Goal: Navigation & Orientation: Find specific page/section

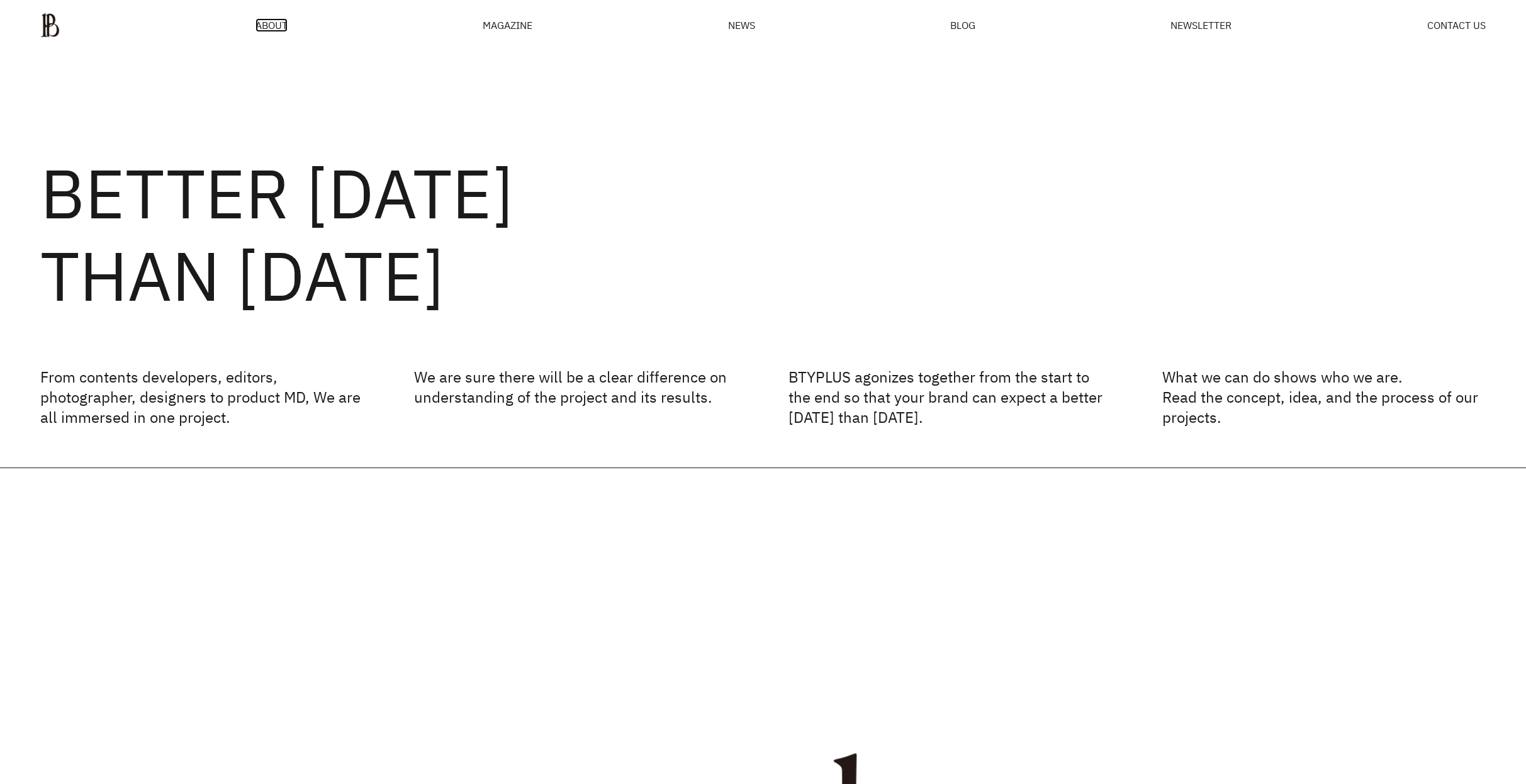
click at [271, 26] on span "ABOUT" at bounding box center [271, 25] width 32 height 10
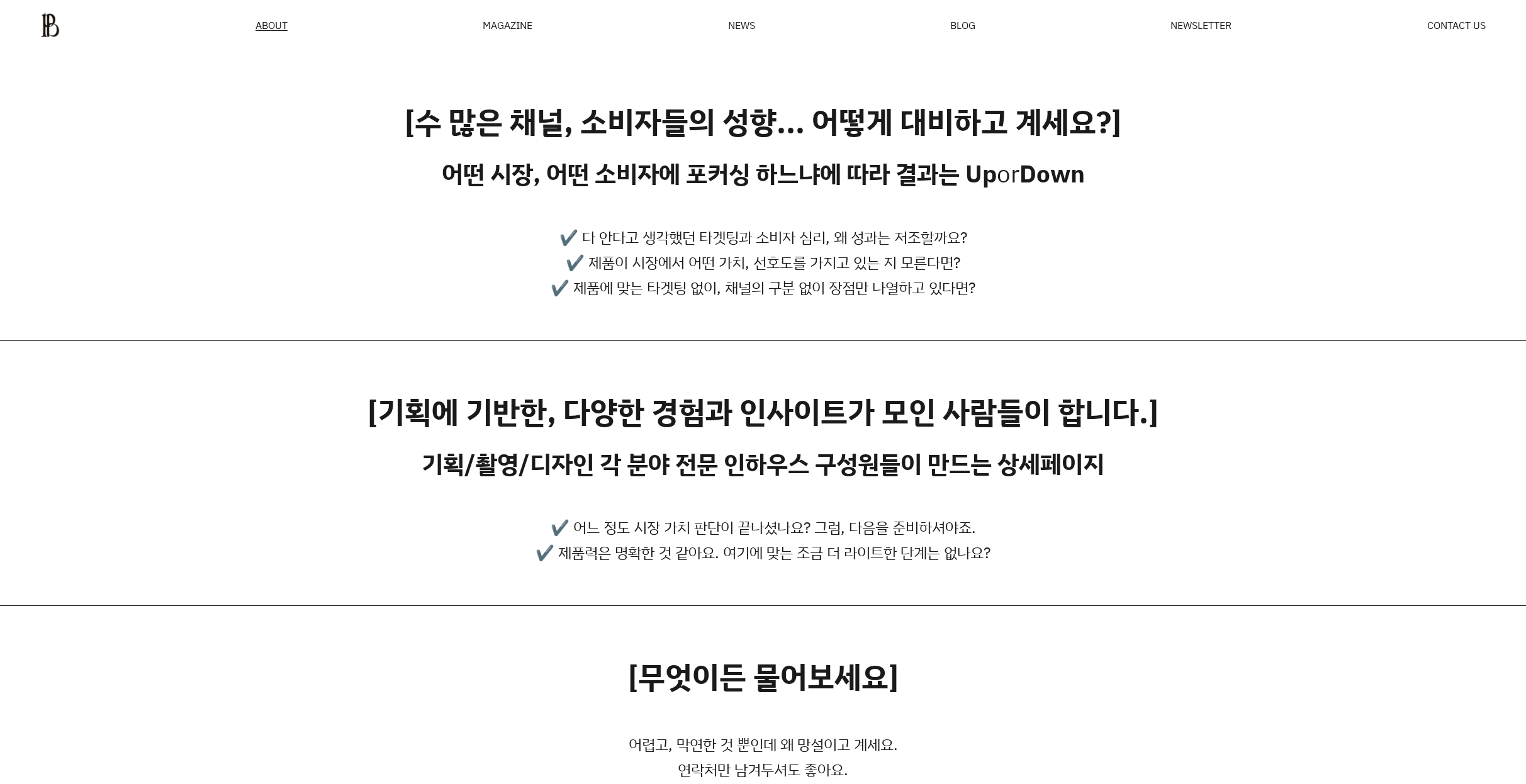
click at [501, 27] on div "MAGAZINE" at bounding box center [507, 25] width 50 height 10
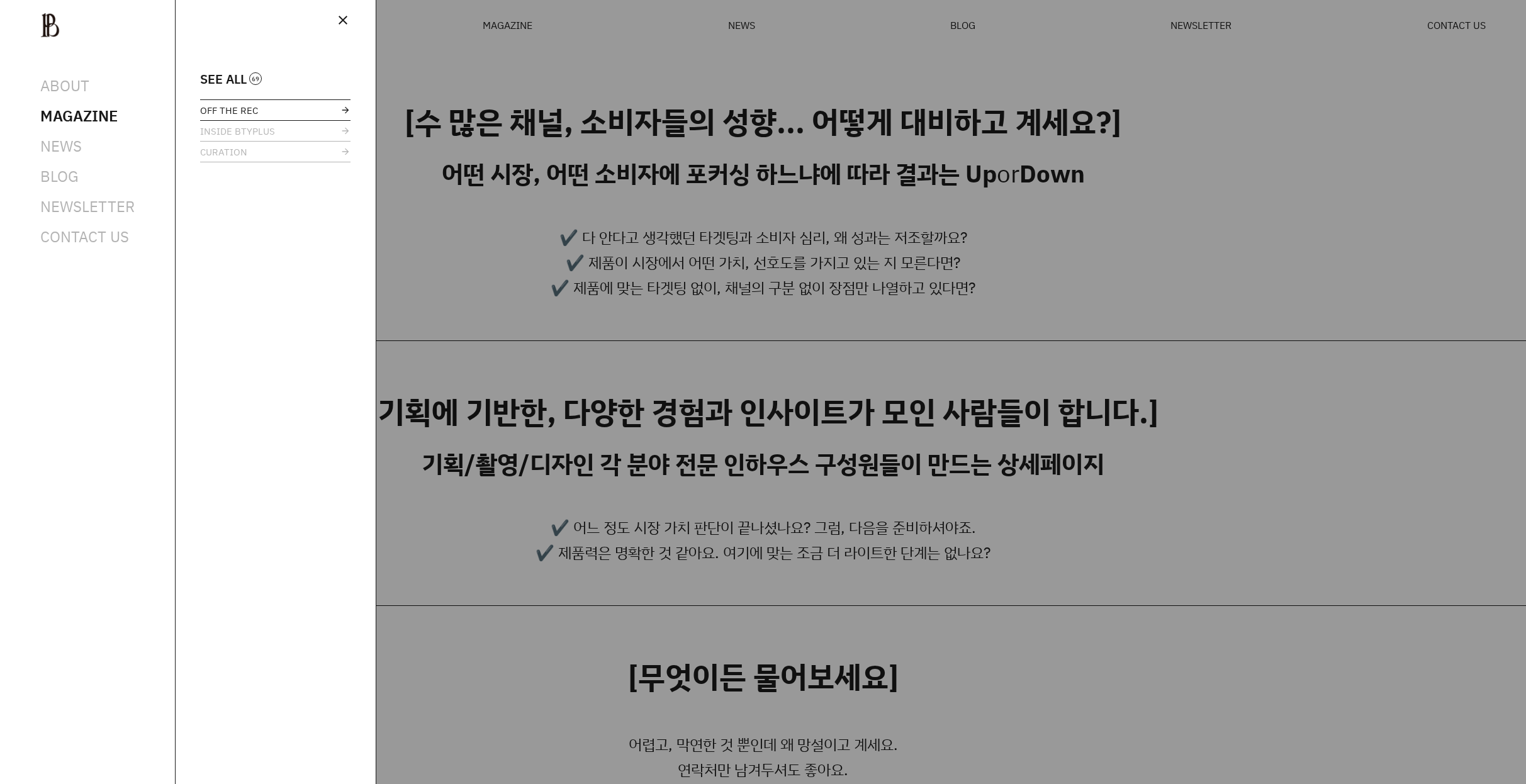
click at [231, 111] on span "OFF THE REC" at bounding box center [229, 111] width 58 height 10
